Goal: Communication & Community: Connect with others

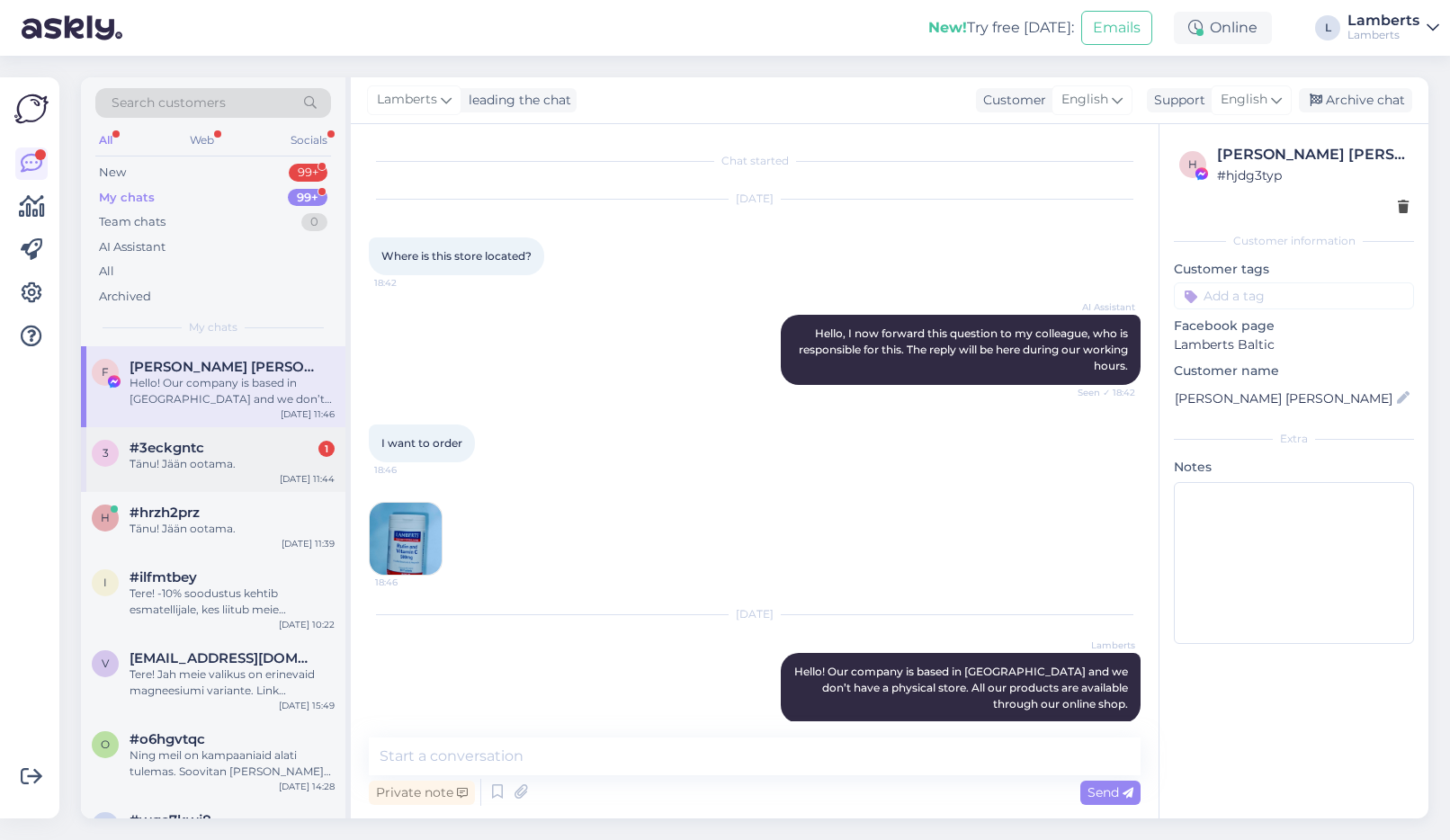
scroll to position [22, 0]
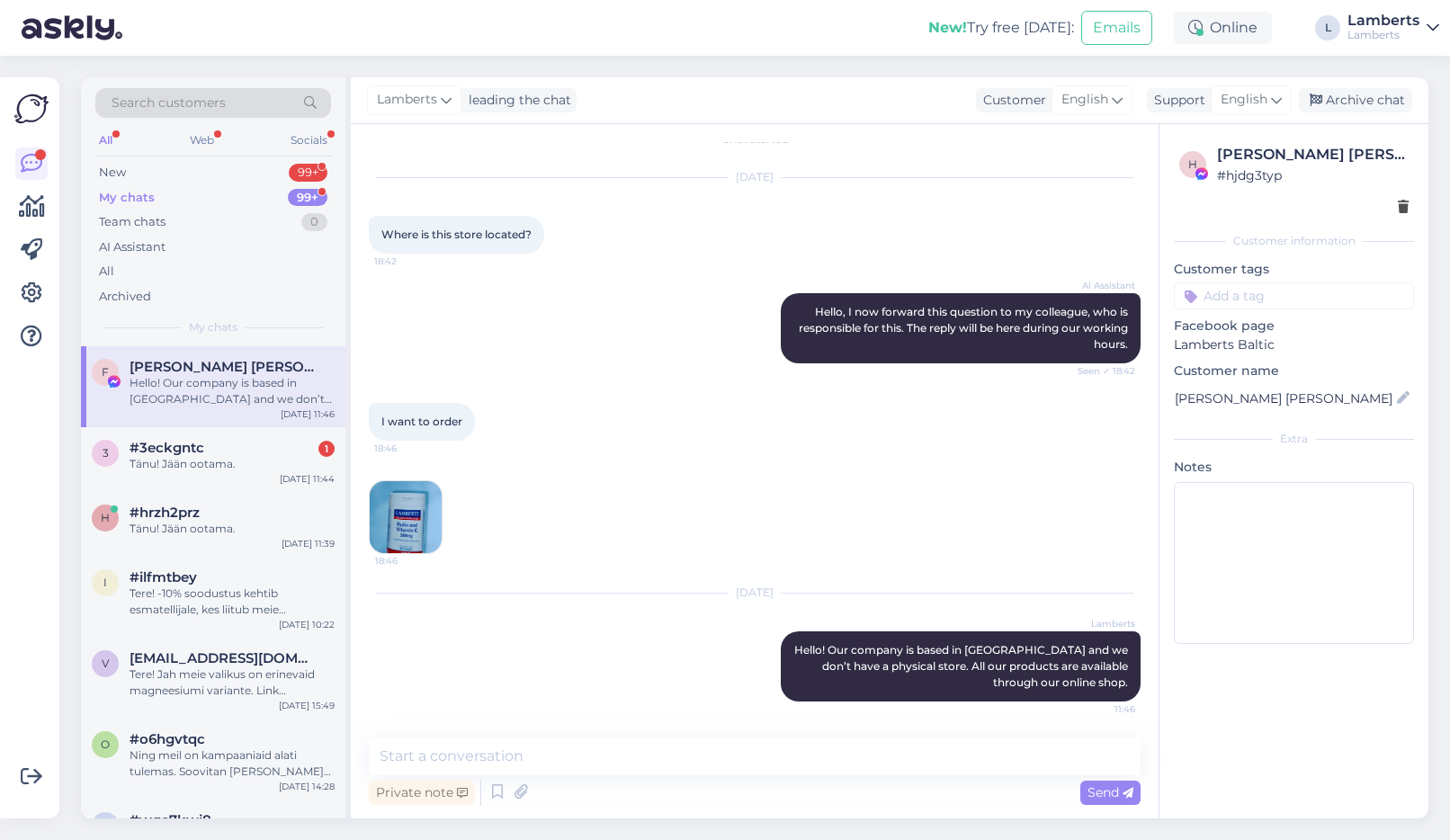
drag, startPoint x: 265, startPoint y: 463, endPoint x: 252, endPoint y: 416, distance: 48.8
click at [264, 462] on div "Tänu! Jään ootama." at bounding box center [232, 464] width 205 height 16
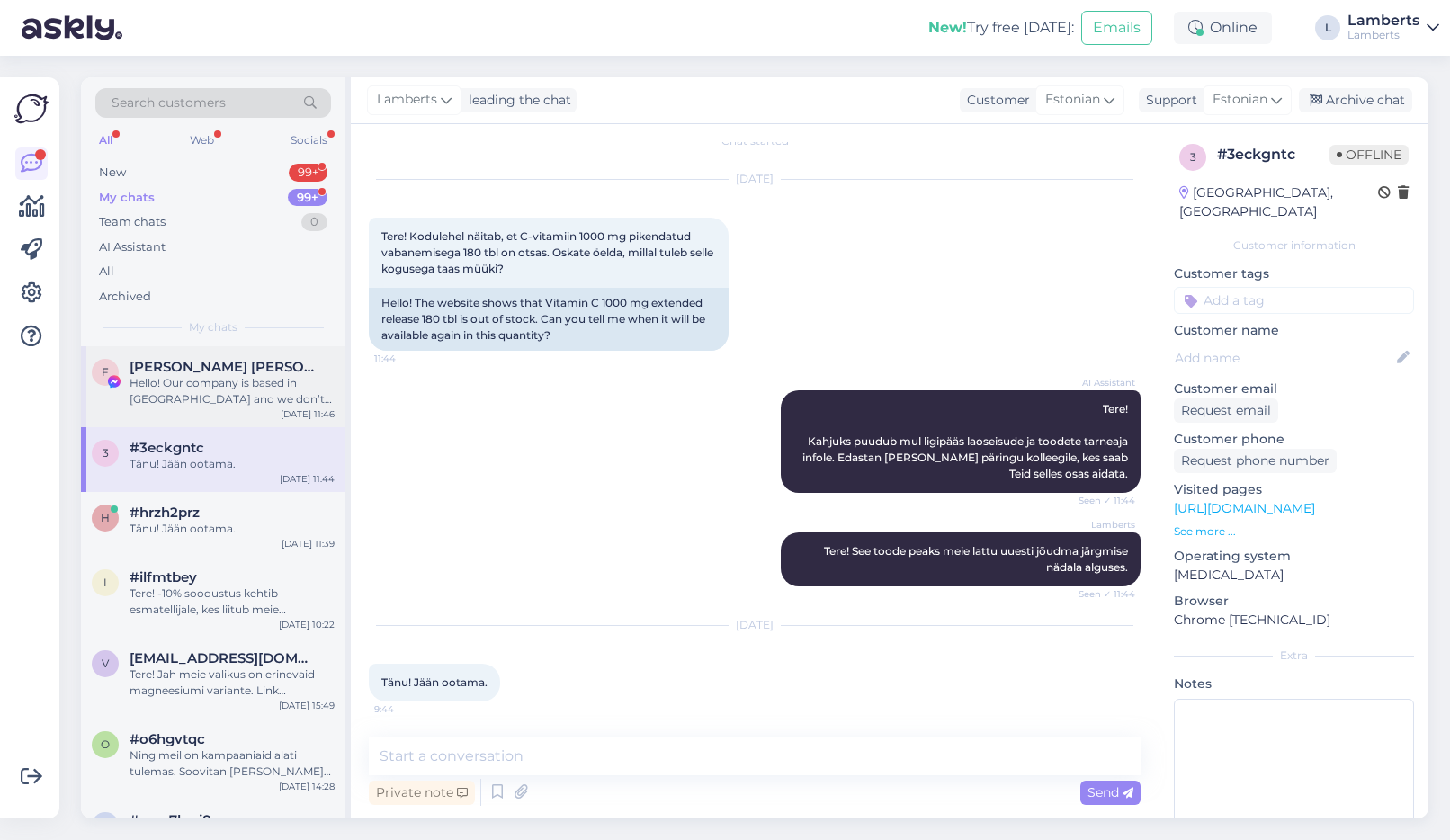
click at [251, 413] on div "F [PERSON_NAME] [PERSON_NAME] Hello! Our company is based in [GEOGRAPHIC_DATA] …" at bounding box center [213, 387] width 264 height 81
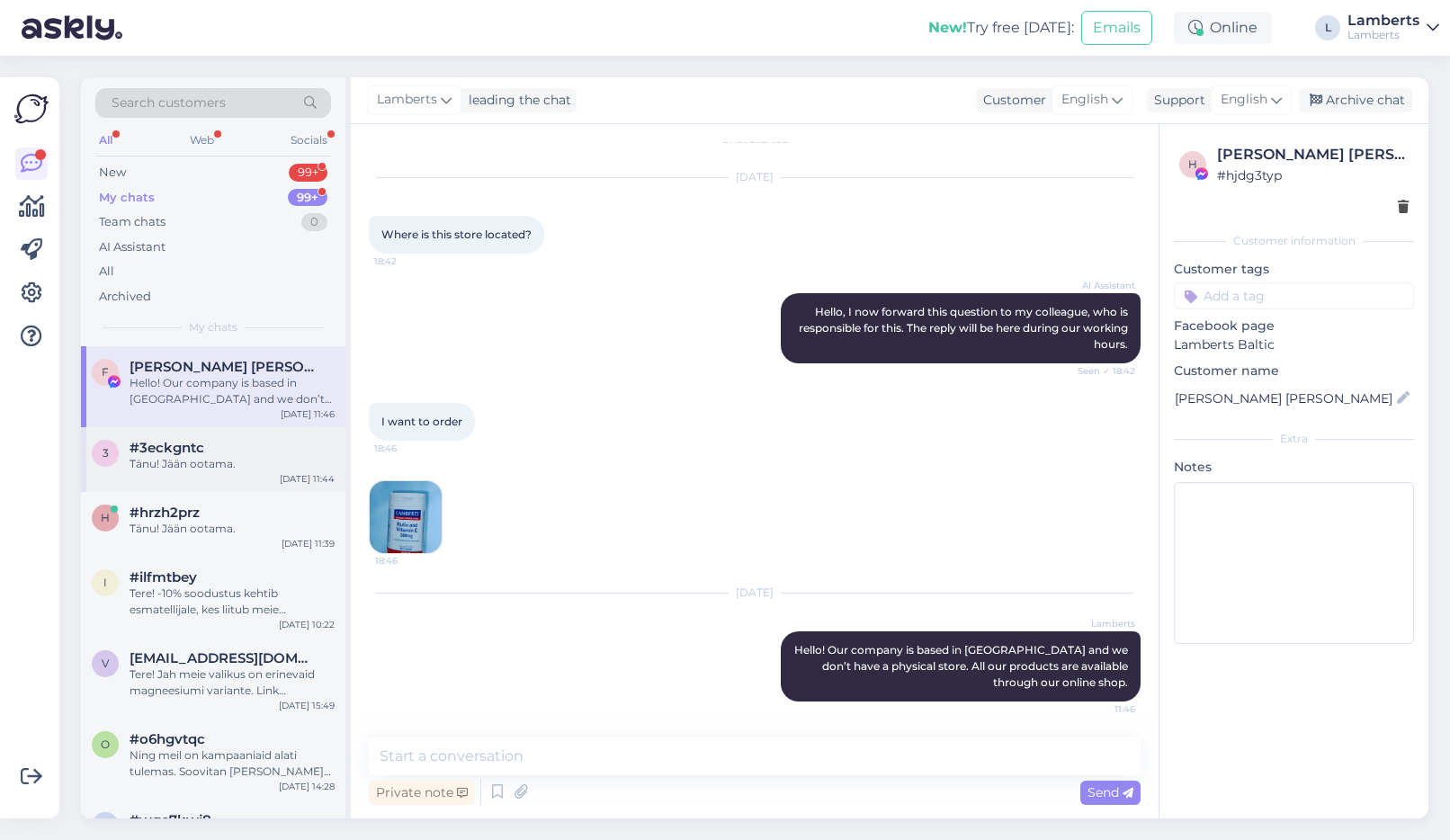
click at [251, 442] on div "#3eckgntc" at bounding box center [232, 448] width 205 height 16
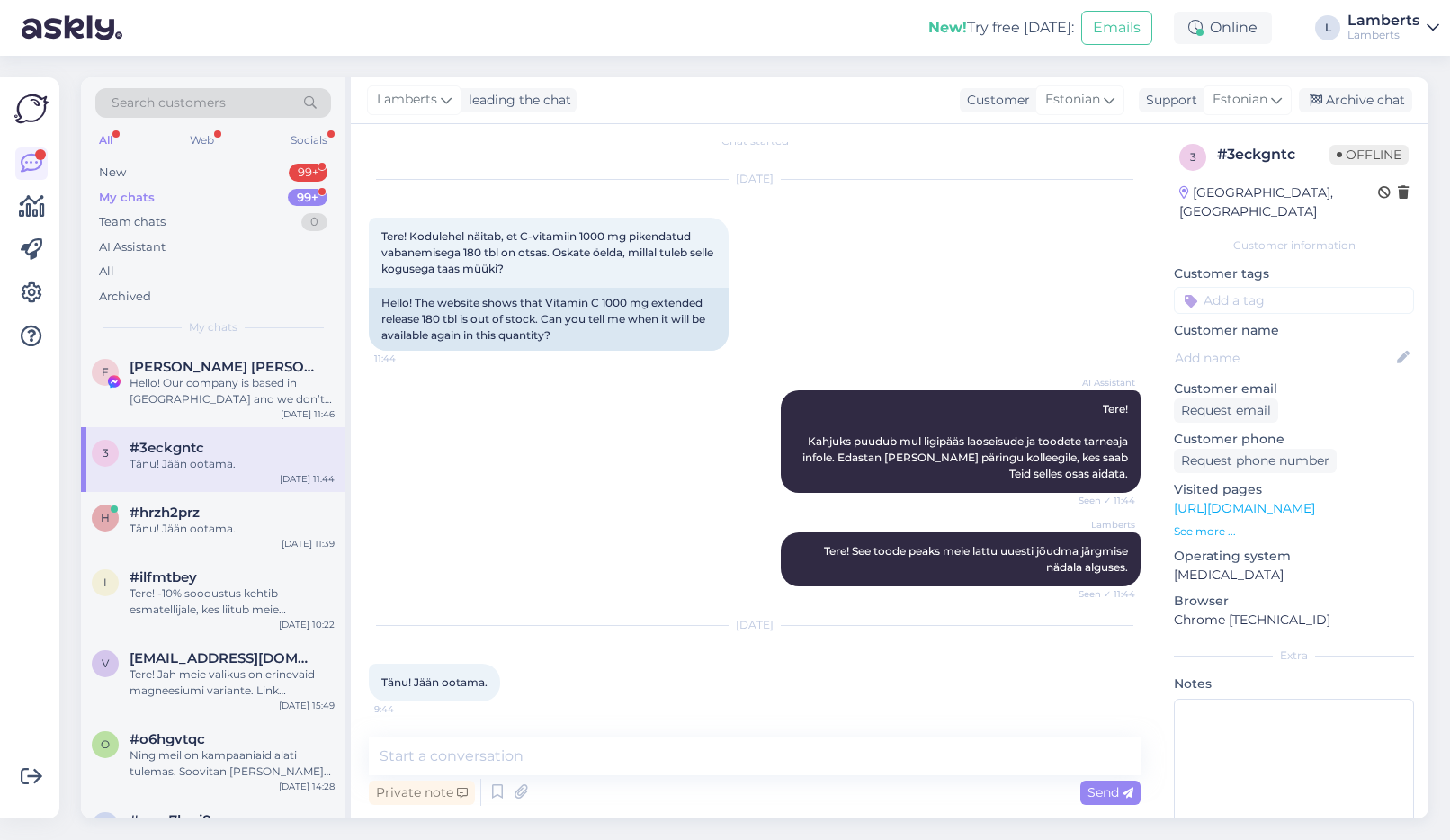
scroll to position [20, 0]
click at [259, 193] on div "My chats 99+" at bounding box center [213, 198] width 236 height 26
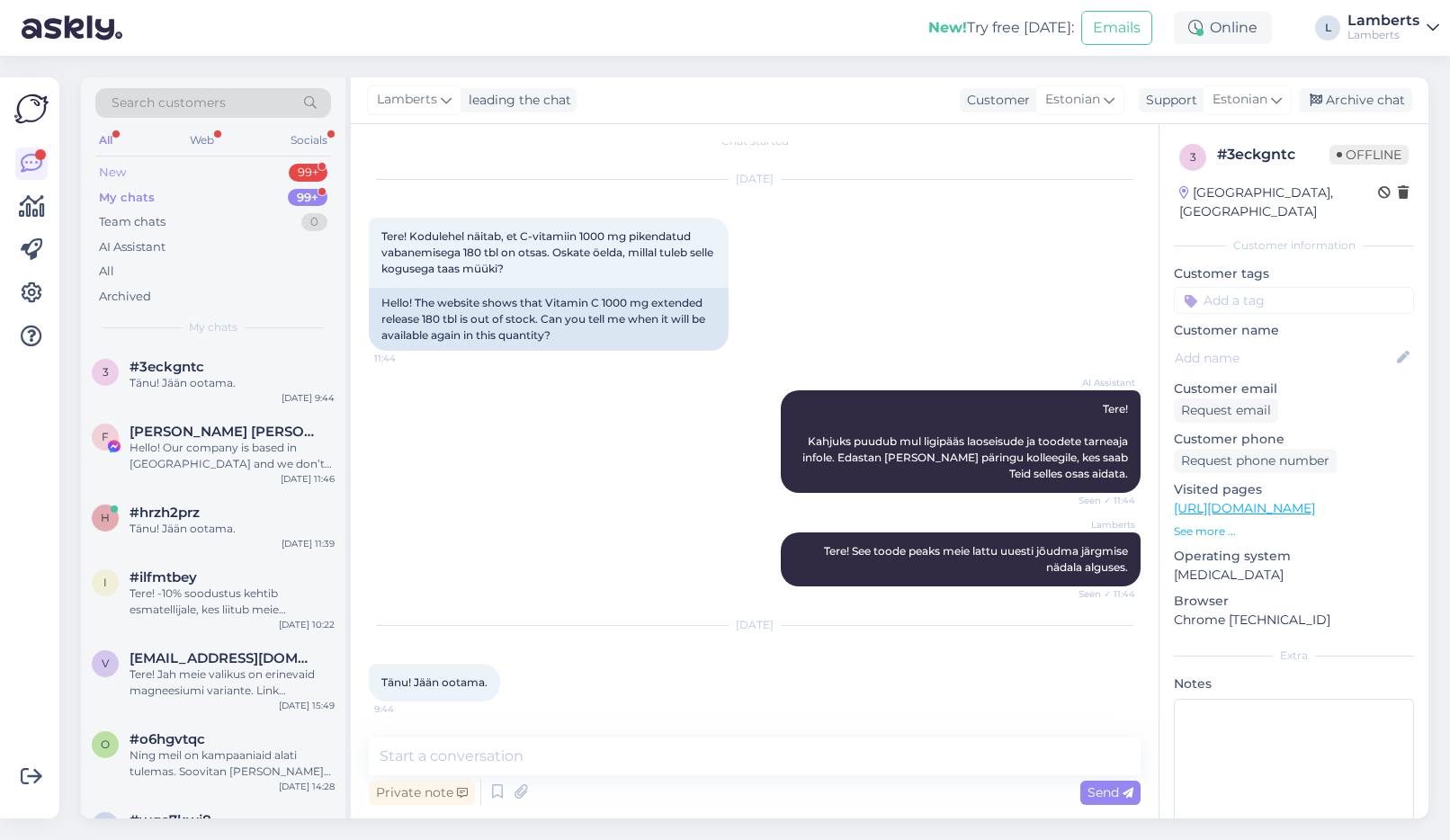
click at [267, 169] on div "New 99+" at bounding box center [213, 173] width 236 height 26
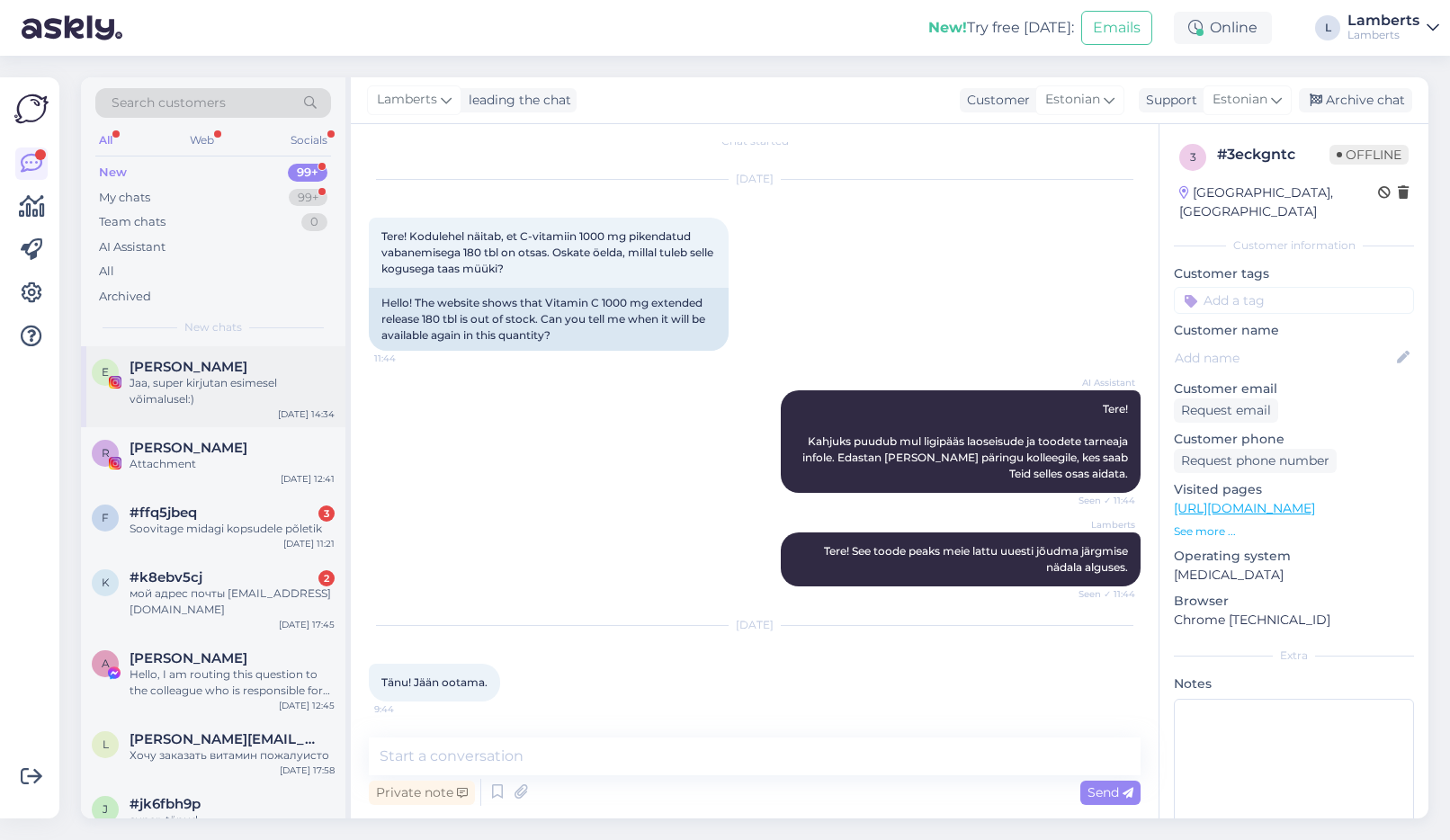
click at [248, 373] on span "[PERSON_NAME]" at bounding box center [188, 367] width 118 height 16
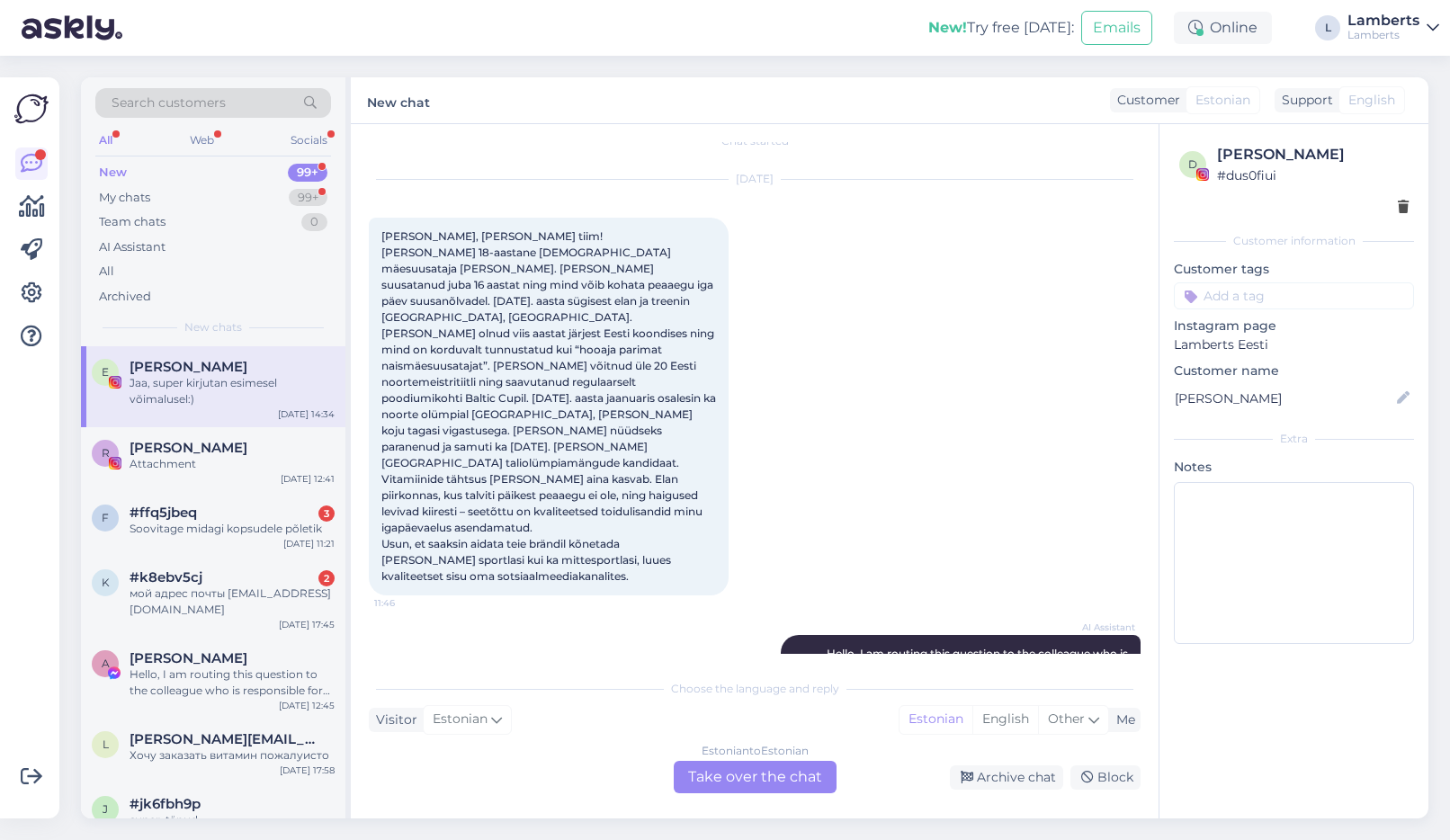
scroll to position [618, 0]
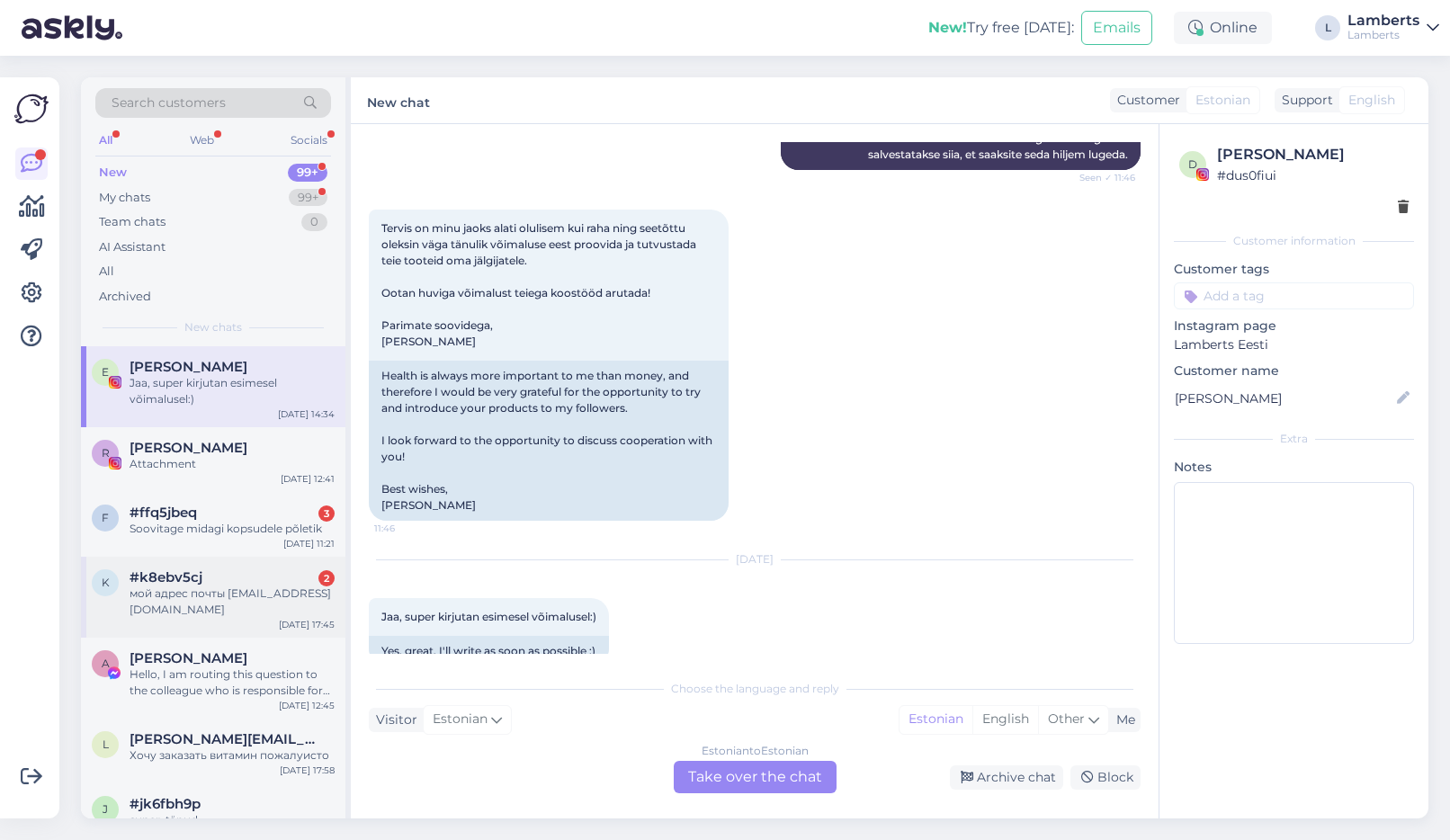
click at [264, 601] on div "мой адрес почты [EMAIL_ADDRESS][DOMAIN_NAME]" at bounding box center [232, 601] width 205 height 32
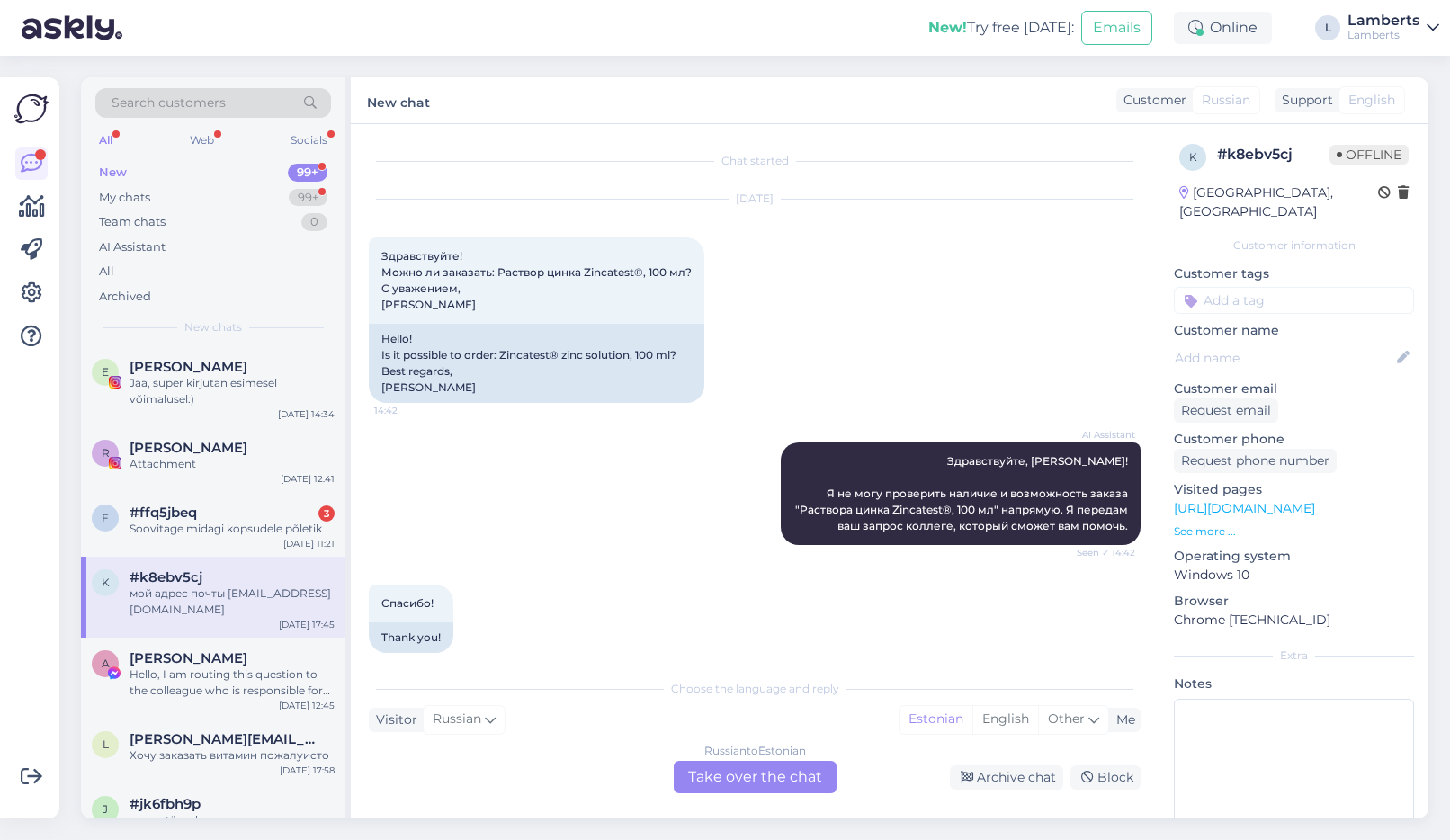
scroll to position [159, 0]
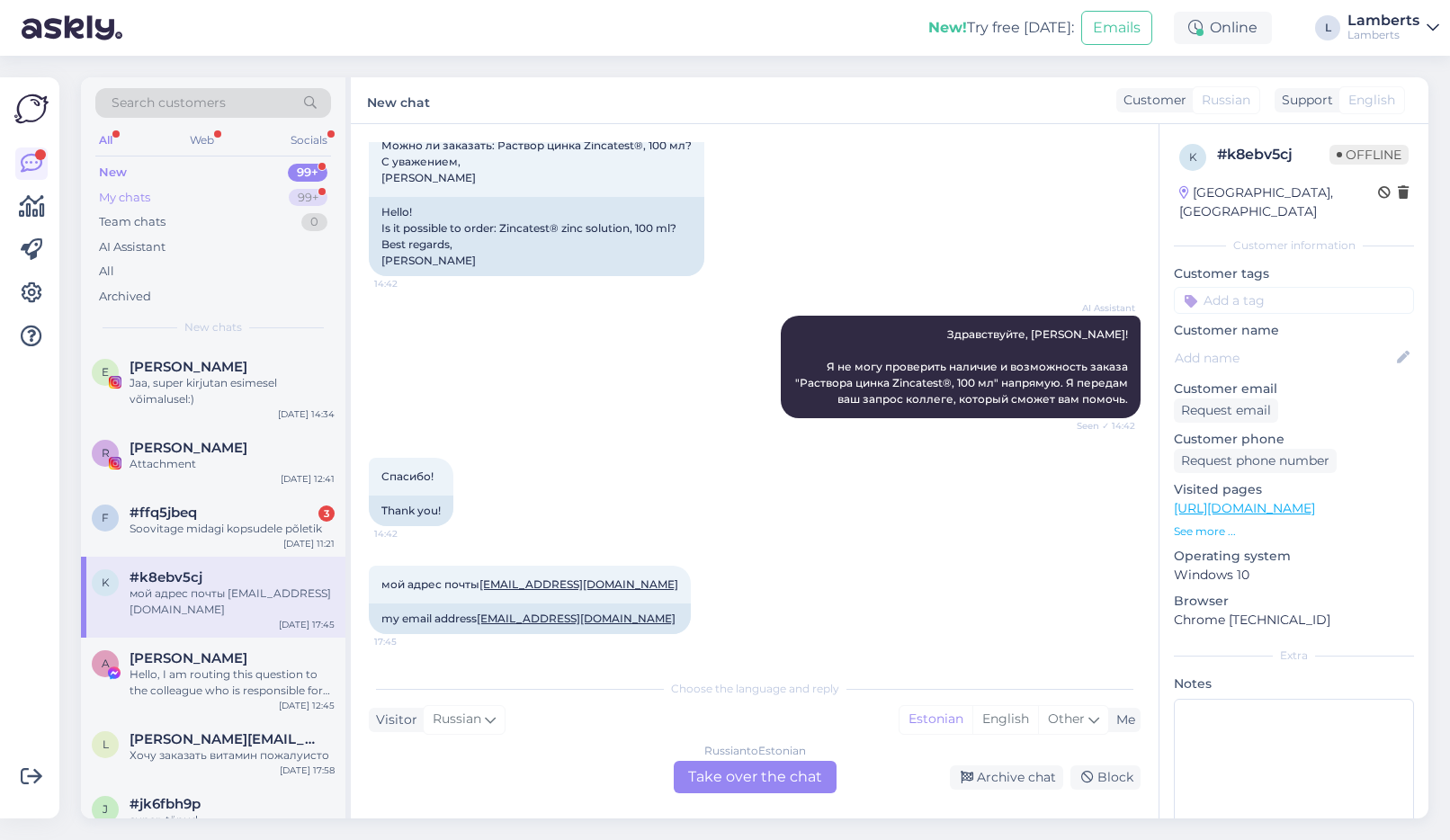
click at [228, 198] on div "My chats 99+" at bounding box center [213, 198] width 236 height 26
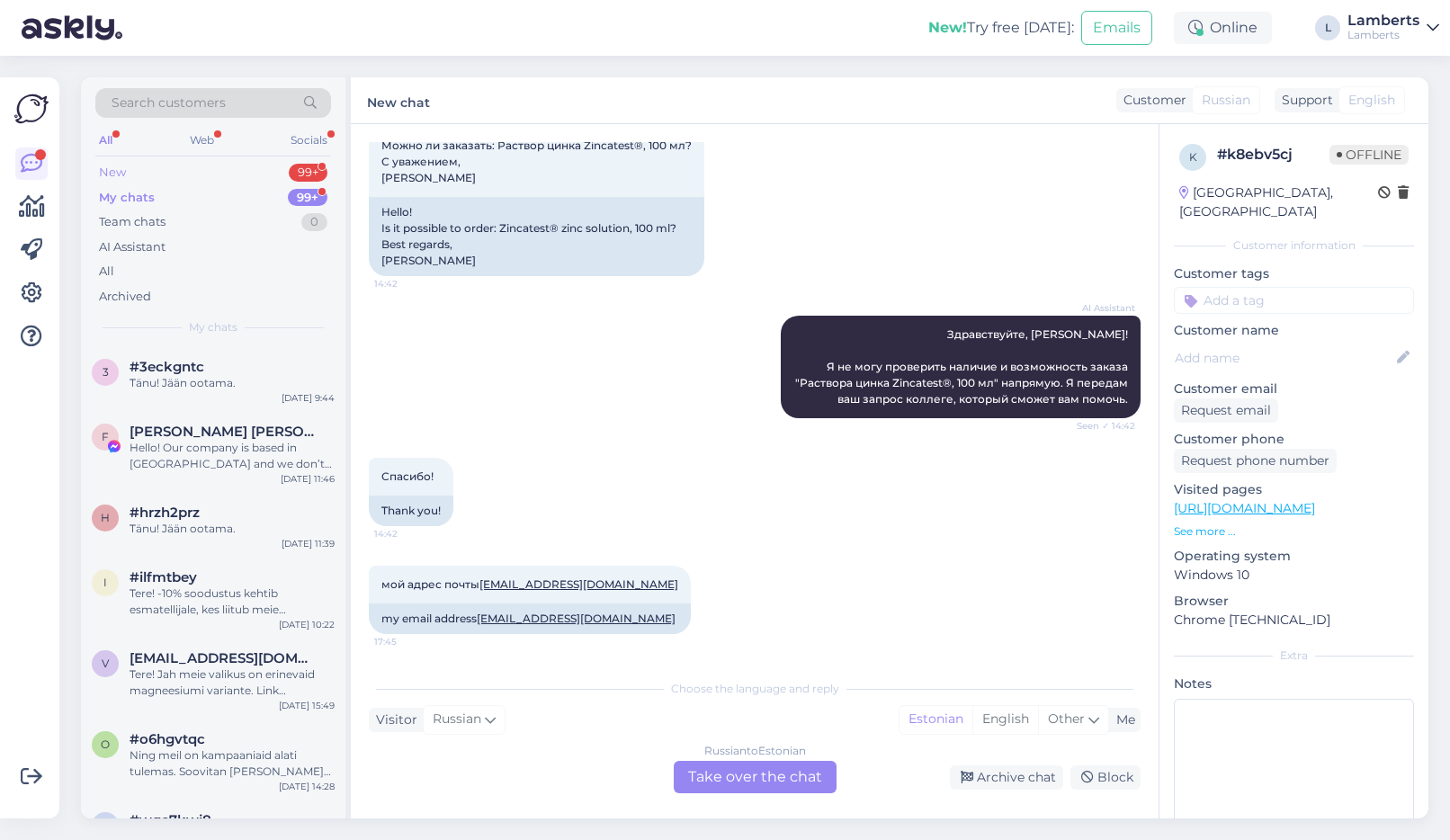
click at [252, 161] on div "New 99+" at bounding box center [213, 173] width 236 height 26
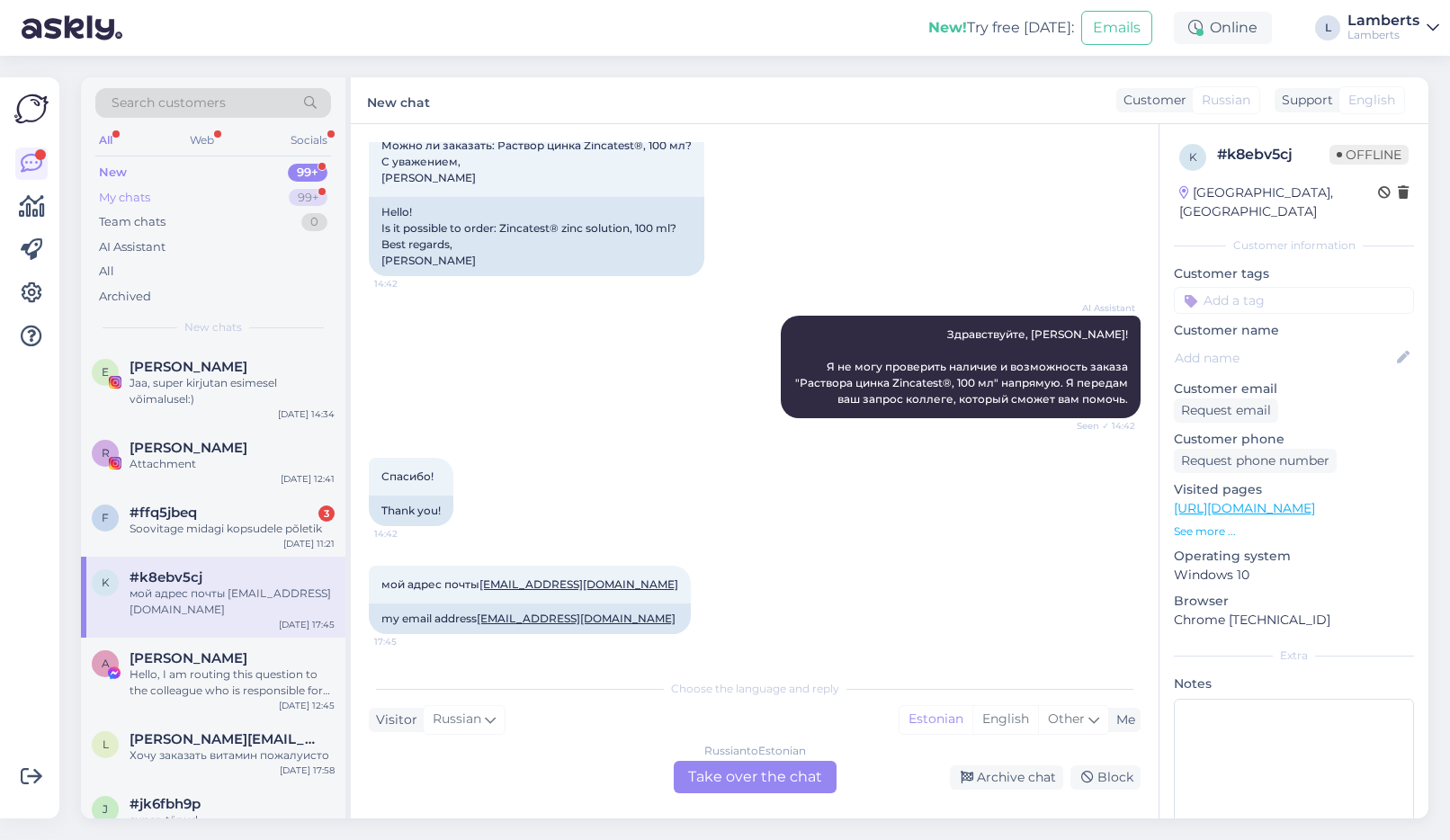
click at [251, 195] on div "My chats 99+" at bounding box center [213, 198] width 236 height 26
